Goal: Check status

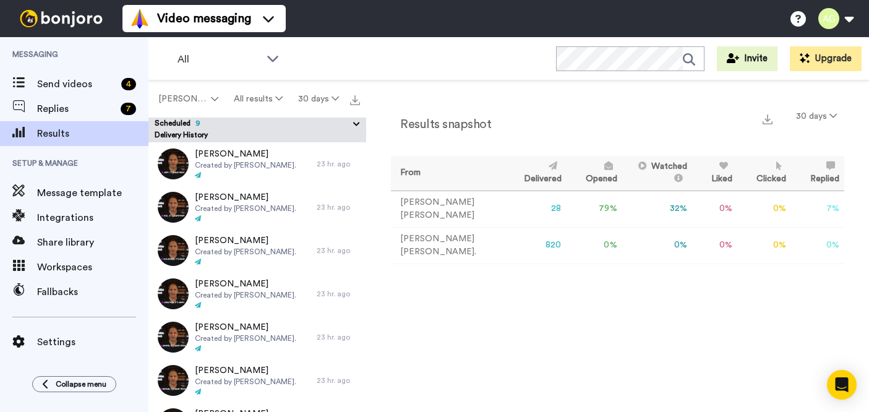
click at [233, 135] on div "Delivery History" at bounding box center [257, 136] width 218 height 12
click at [355, 125] on icon at bounding box center [357, 124] width 12 height 12
